Goal: Find specific page/section: Find specific page/section

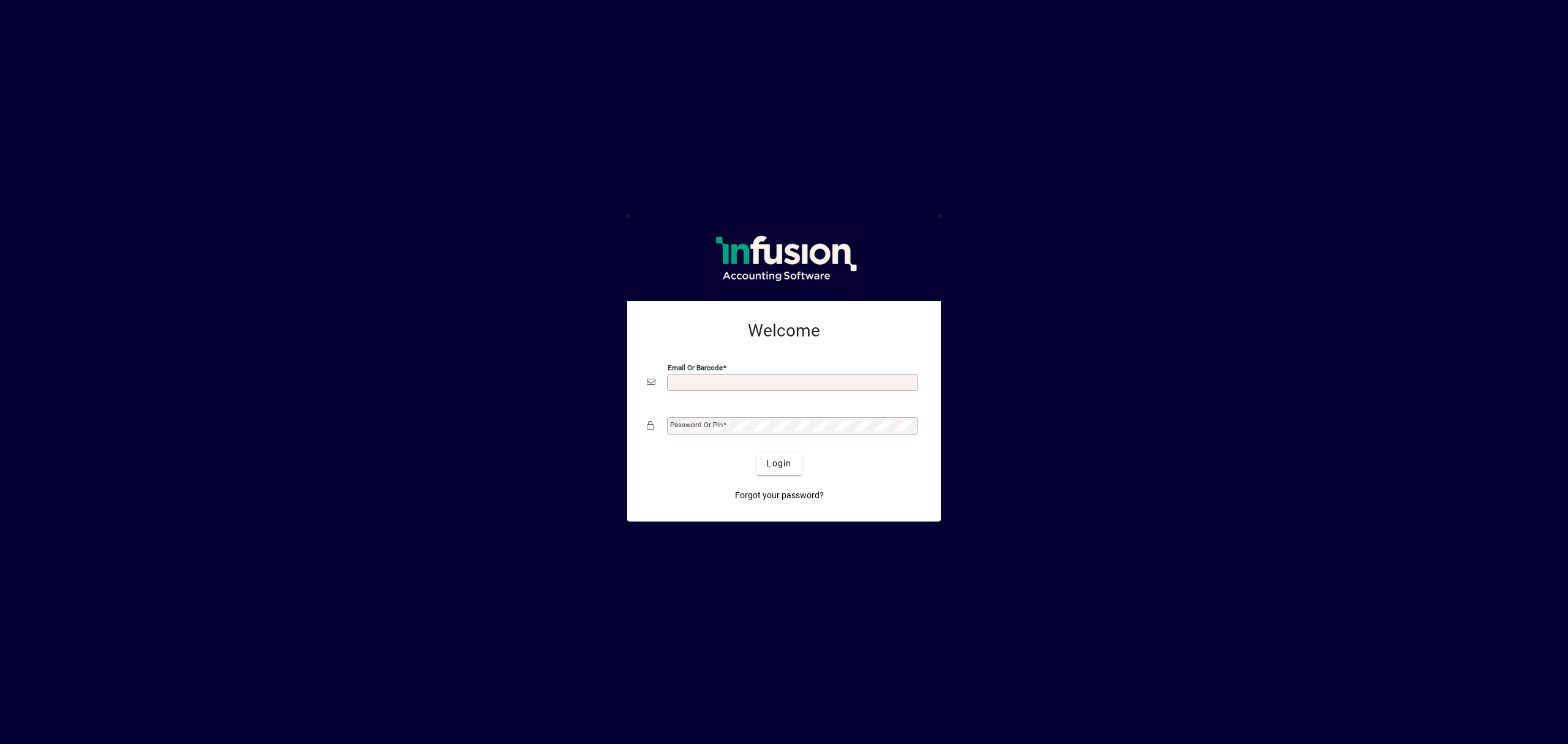
click at [745, 383] on input "Email or Barcode" at bounding box center [793, 382] width 247 height 9
drag, startPoint x: 723, startPoint y: 383, endPoint x: 629, endPoint y: 375, distance: 94.3
click at [629, 375] on div "**********" at bounding box center [784, 410] width 314 height 221
type input "**********"
click at [709, 426] on mat-label "Password or Pin" at bounding box center [697, 424] width 53 height 9
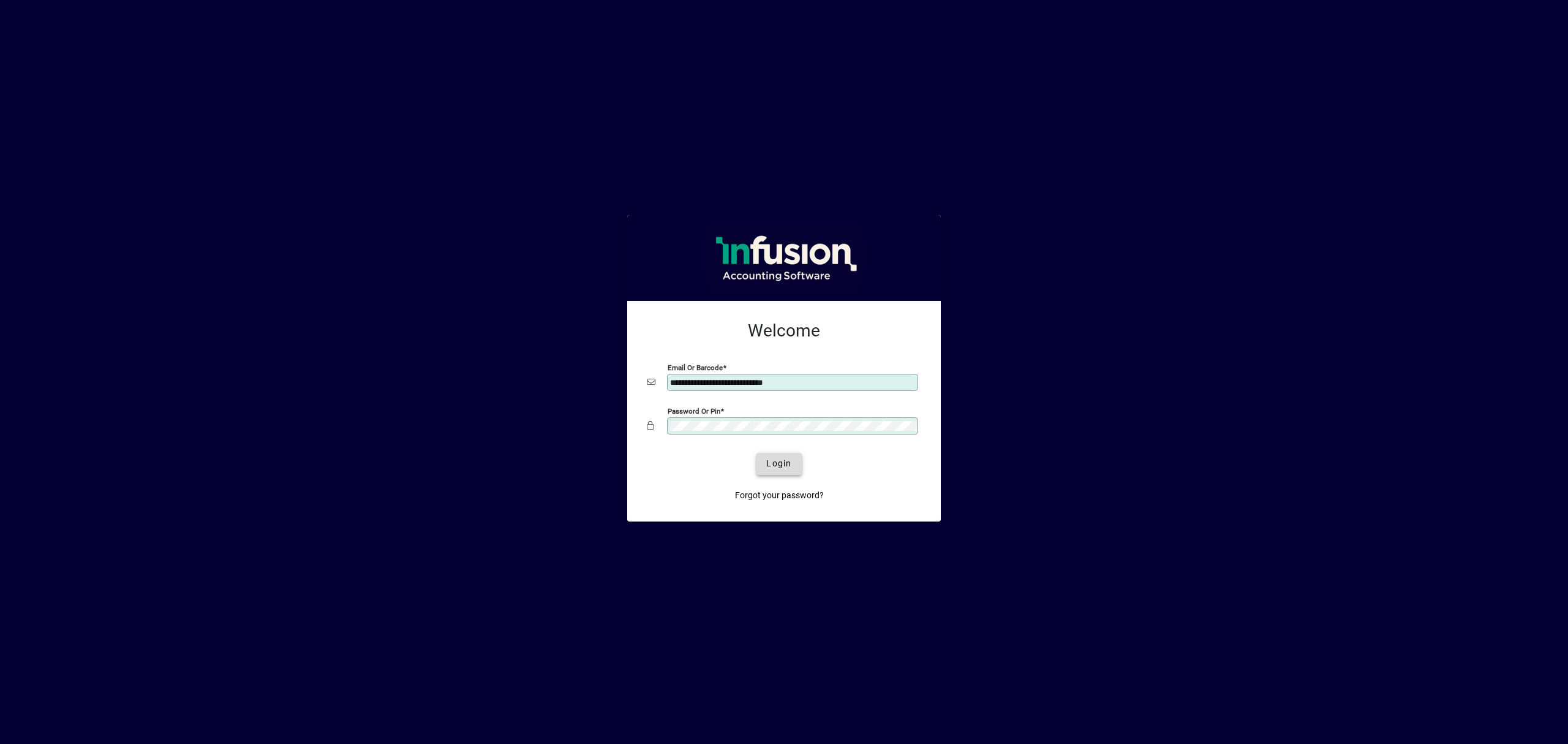
click at [791, 464] on span "Login" at bounding box center [778, 463] width 25 height 13
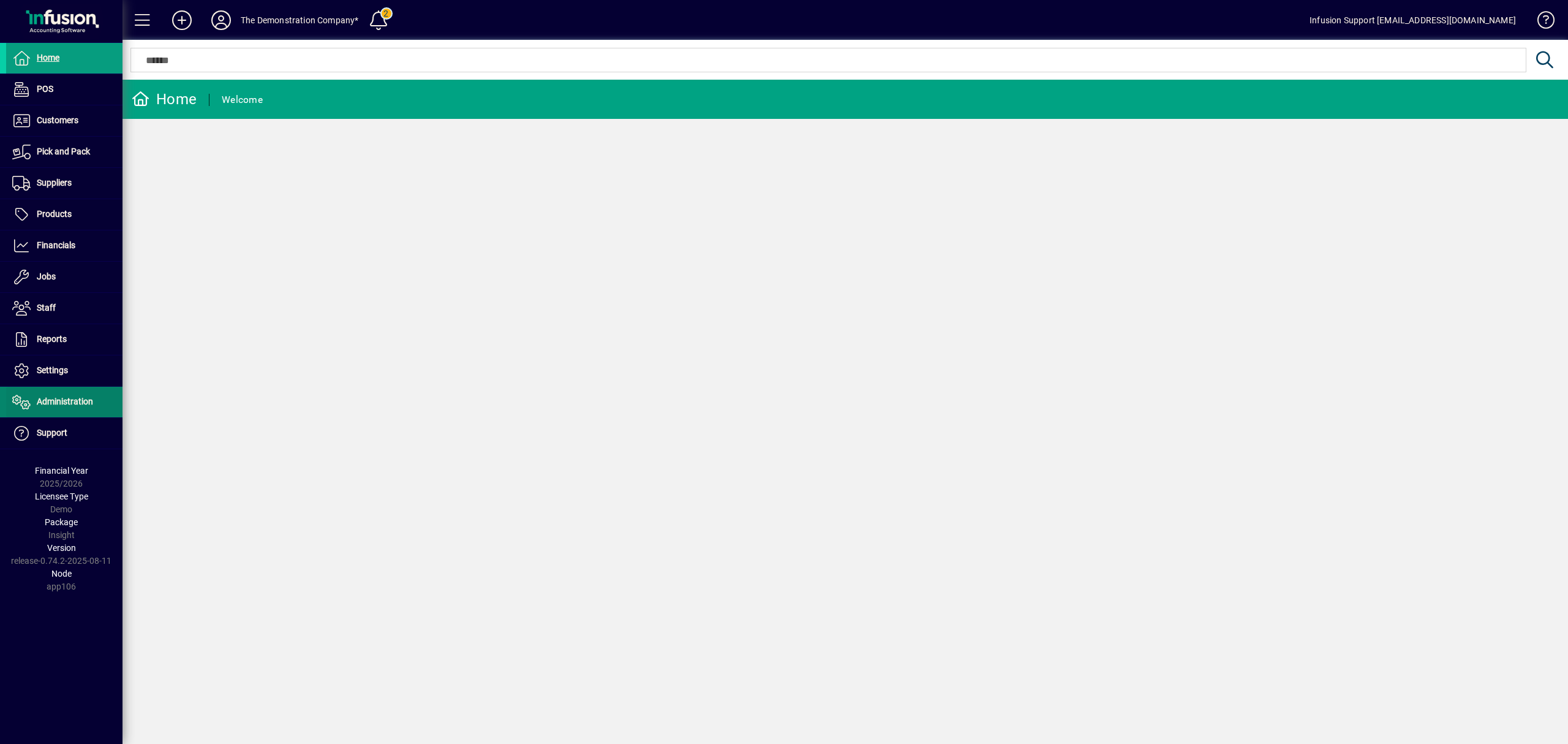
click at [67, 403] on span "Administration" at bounding box center [64, 401] width 56 height 9
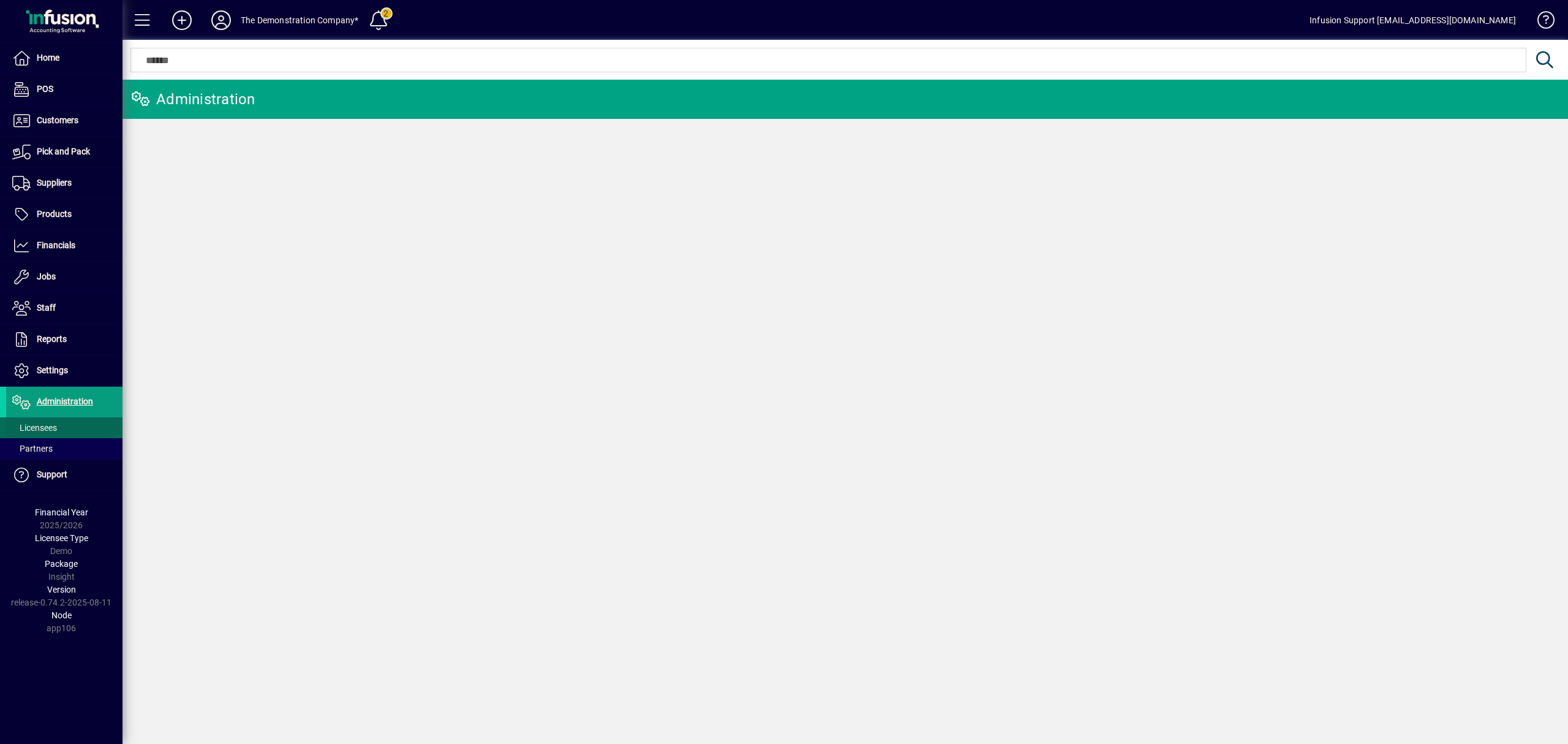
click at [55, 424] on span "Licensees" at bounding box center [34, 427] width 45 height 9
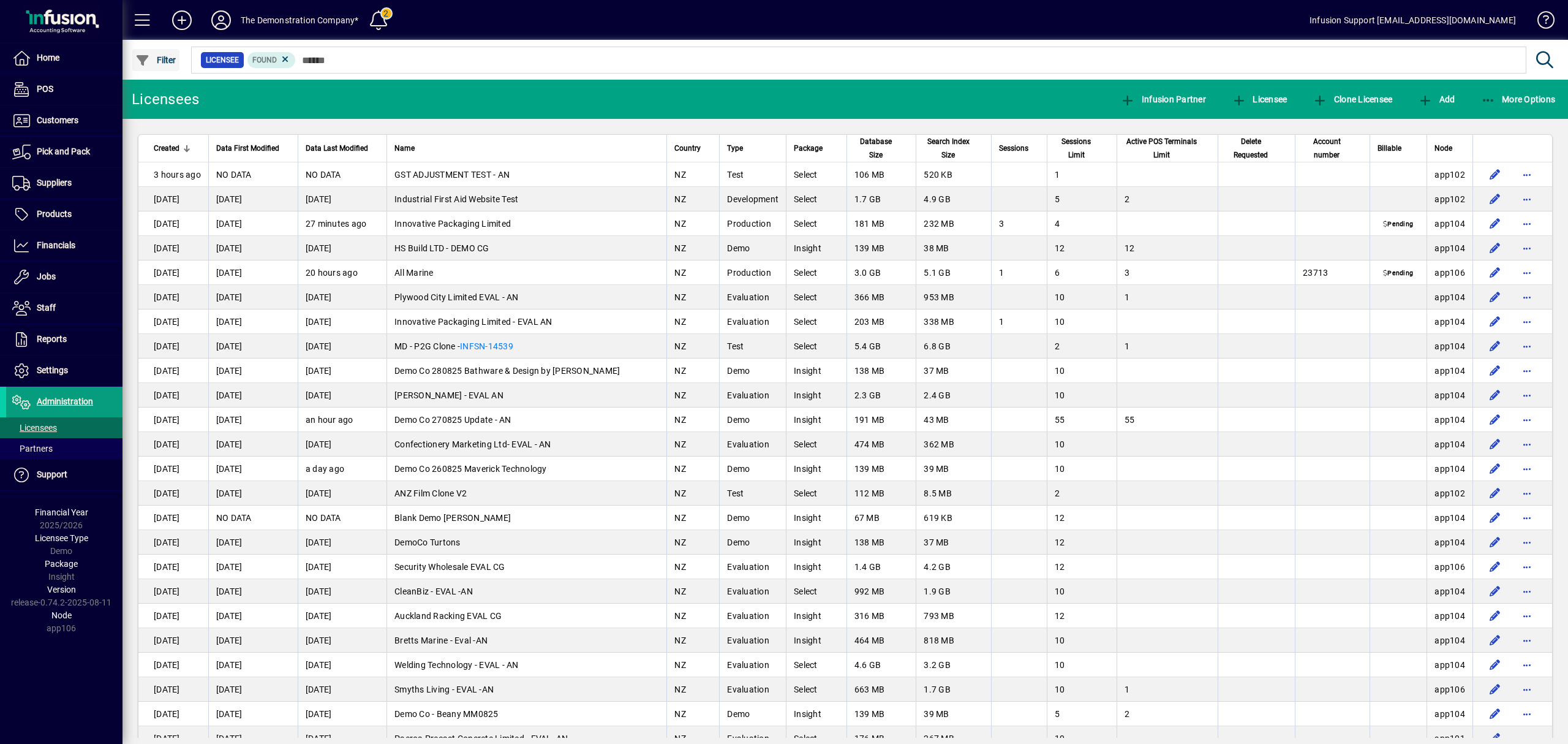
click at [162, 60] on span "Filter" at bounding box center [155, 60] width 41 height 9
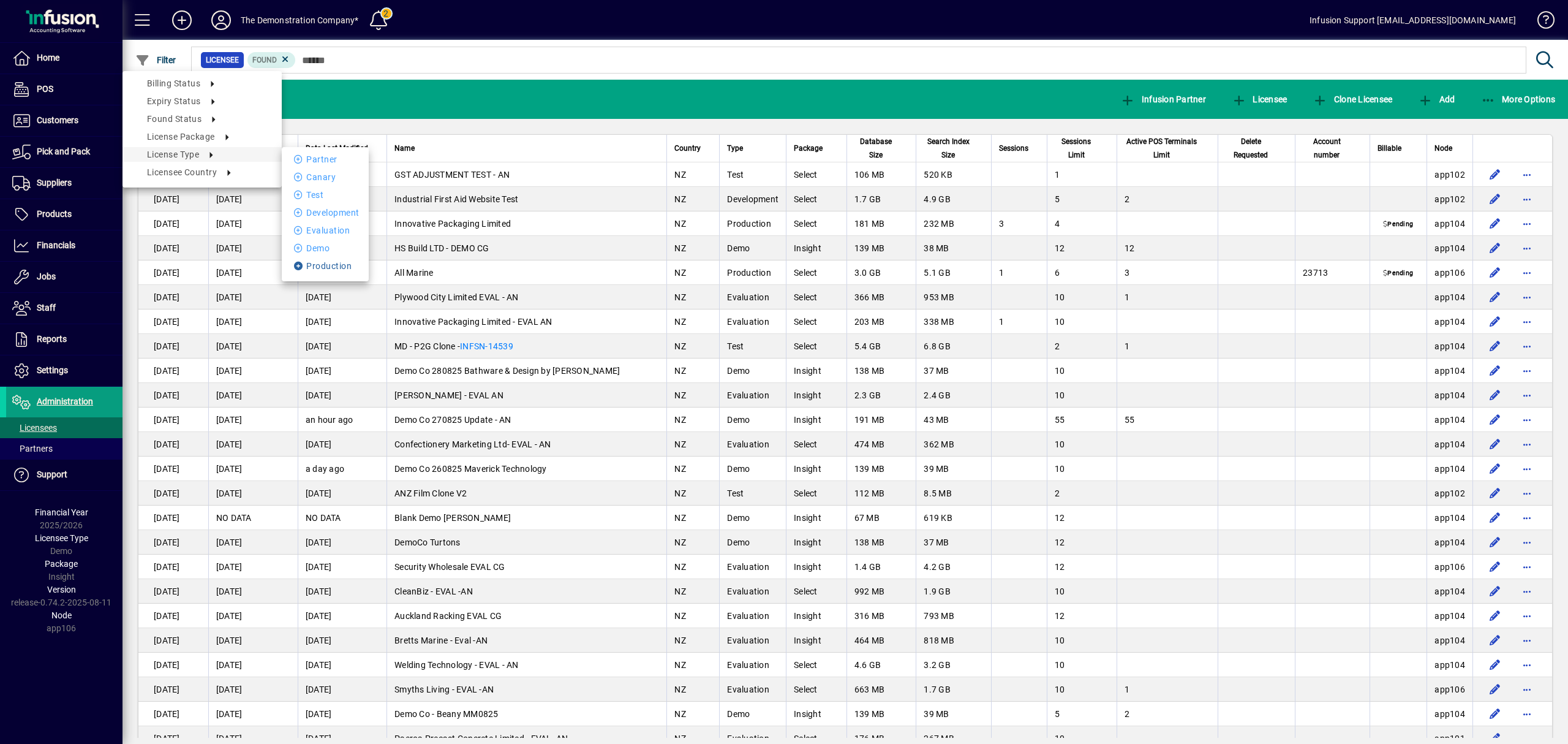
click at [330, 261] on li "Production" at bounding box center [325, 266] width 87 height 15
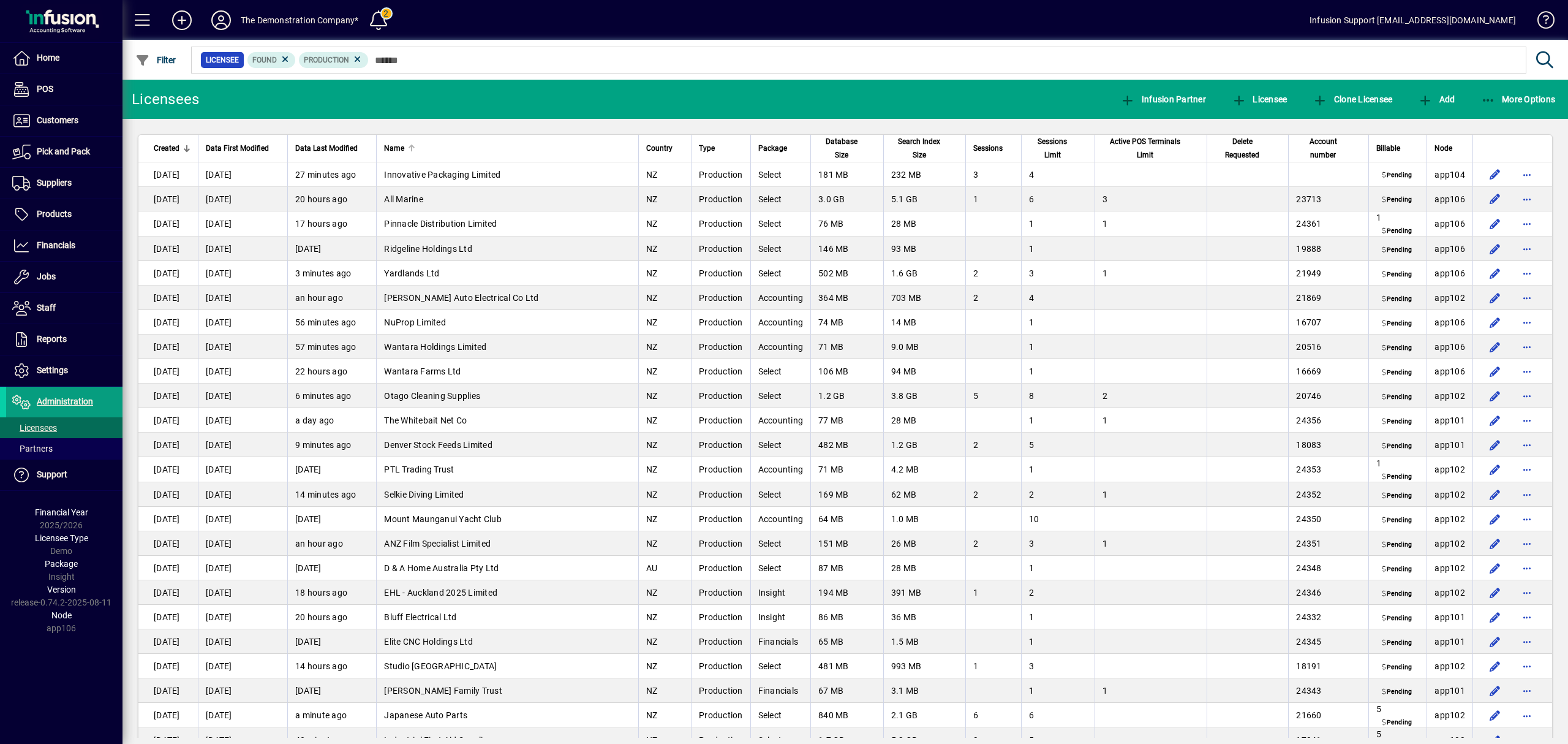
click at [432, 145] on div "Name" at bounding box center [507, 148] width 246 height 13
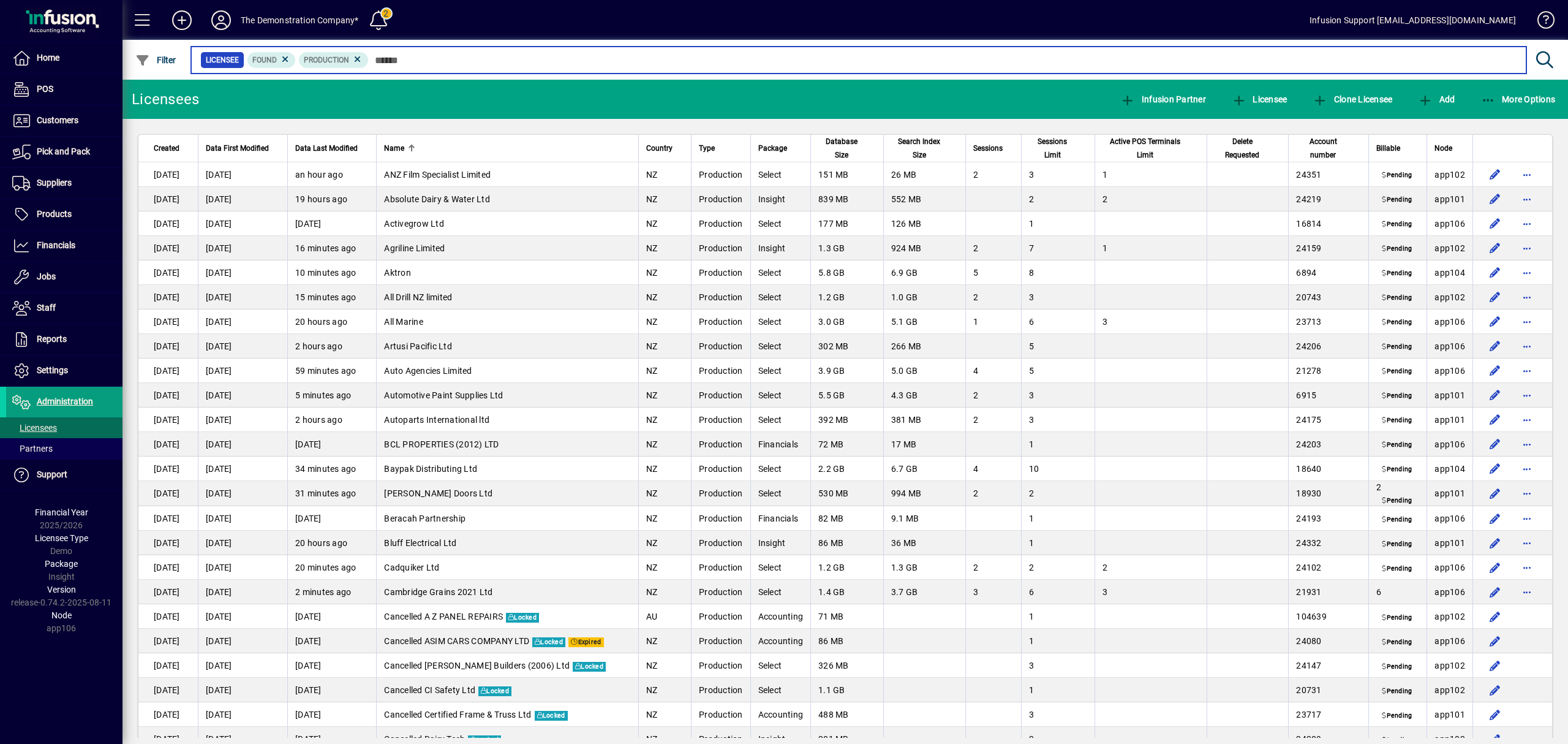
click at [384, 57] on input "text" at bounding box center [942, 60] width 1148 height 17
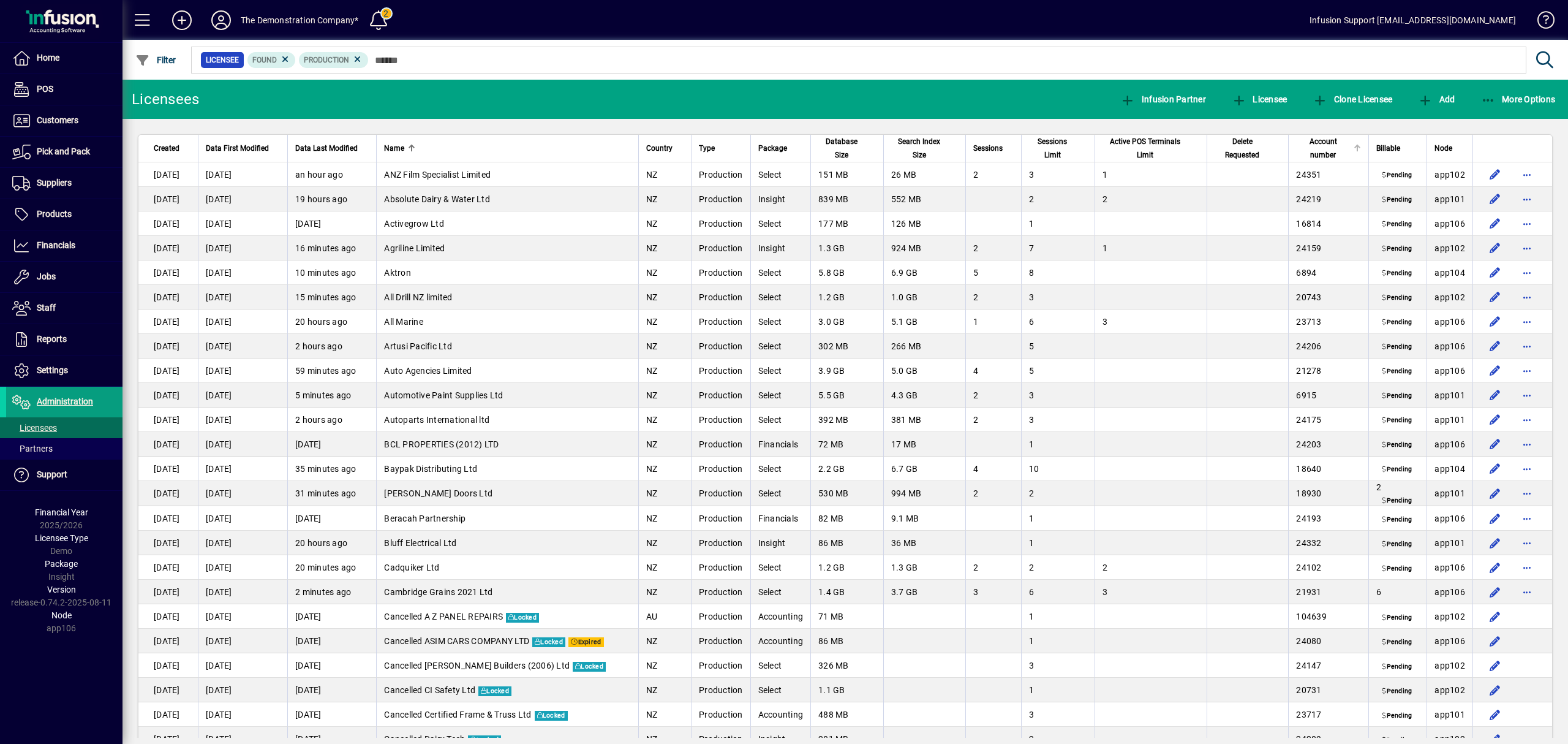
click at [1319, 139] on span "Account number" at bounding box center [1323, 148] width 54 height 27
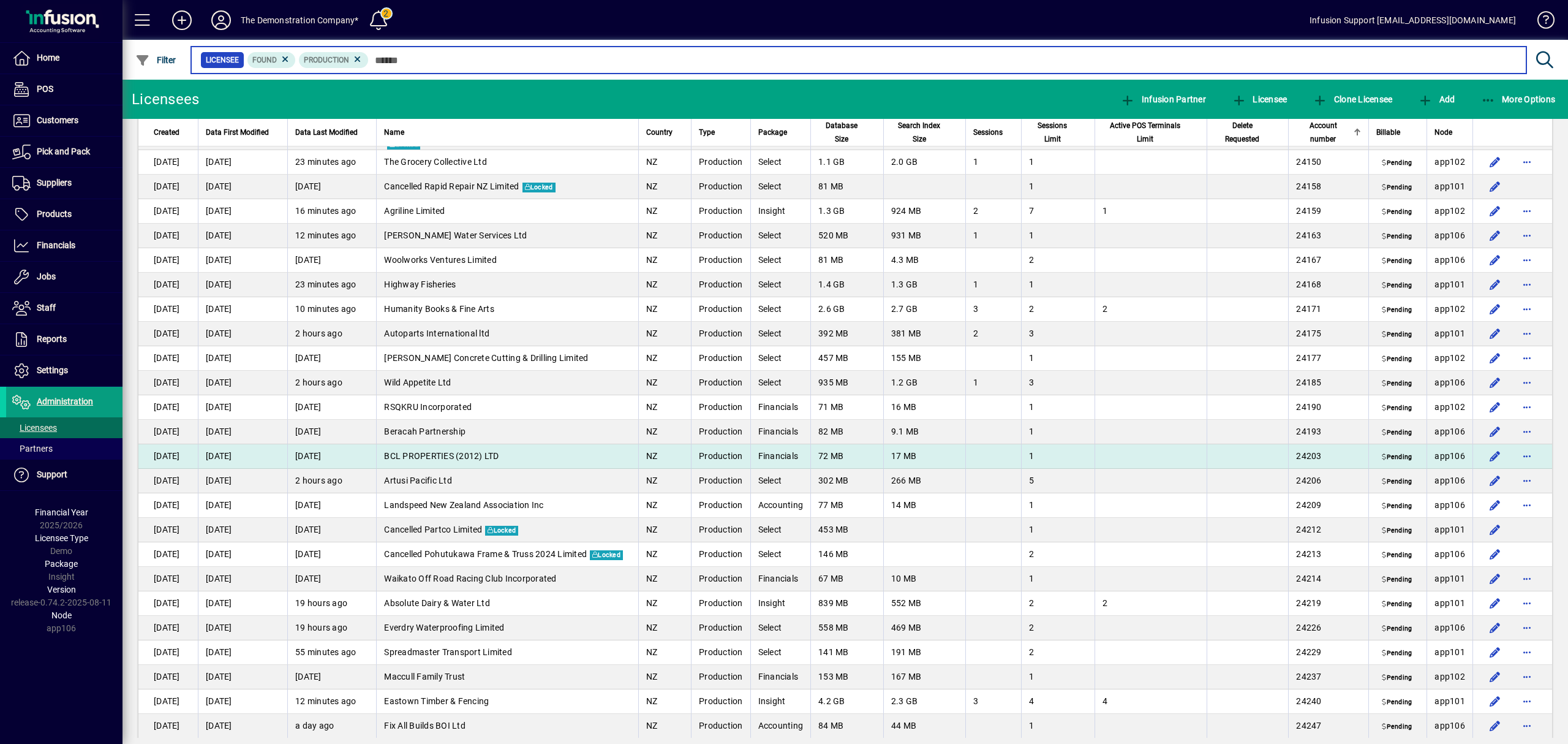
scroll to position [2287, 0]
